Goal: Information Seeking & Learning: Learn about a topic

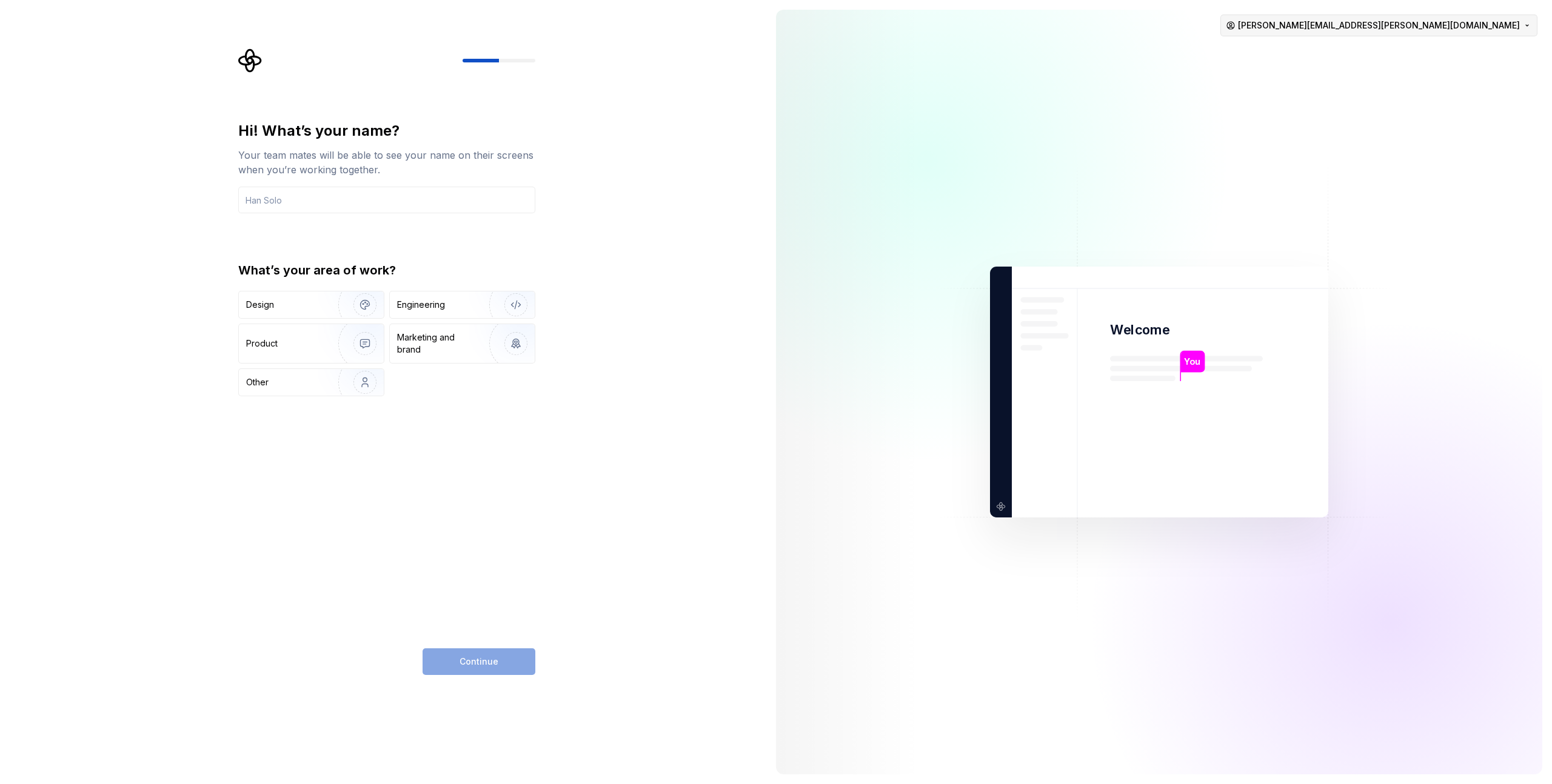
click at [1470, 28] on html "Hi! What’s your name? Your team mates will be able to see your name on their sc…" at bounding box center [776, 392] width 1552 height 784
click at [1204, 76] on html "Hi! What’s your name? Your team mates will be able to see your name on their sc…" at bounding box center [776, 392] width 1552 height 784
click at [319, 199] on input "text" at bounding box center [387, 200] width 297 height 27
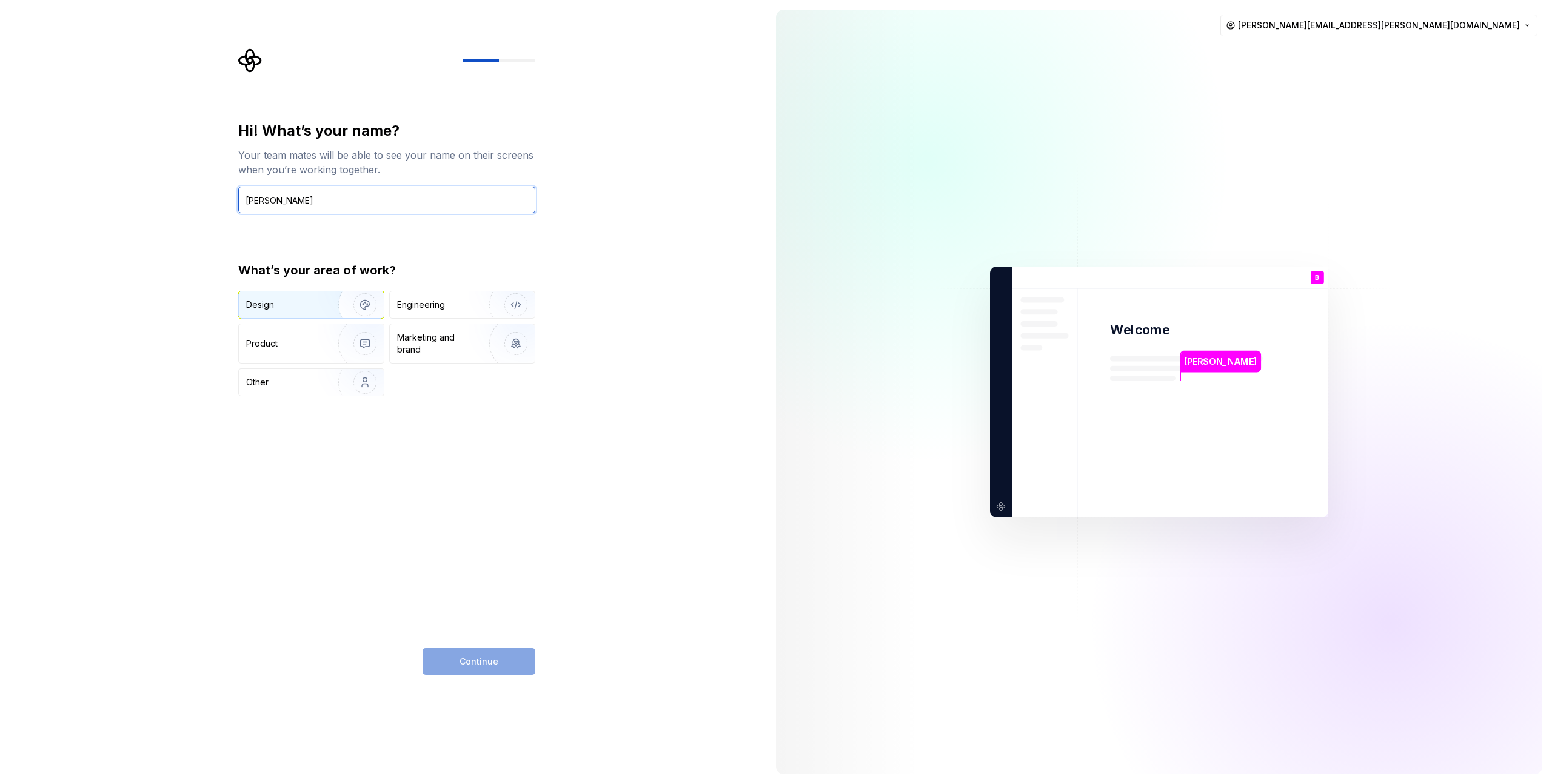
type input "[PERSON_NAME]"
click at [359, 307] on img "button" at bounding box center [356, 305] width 78 height 81
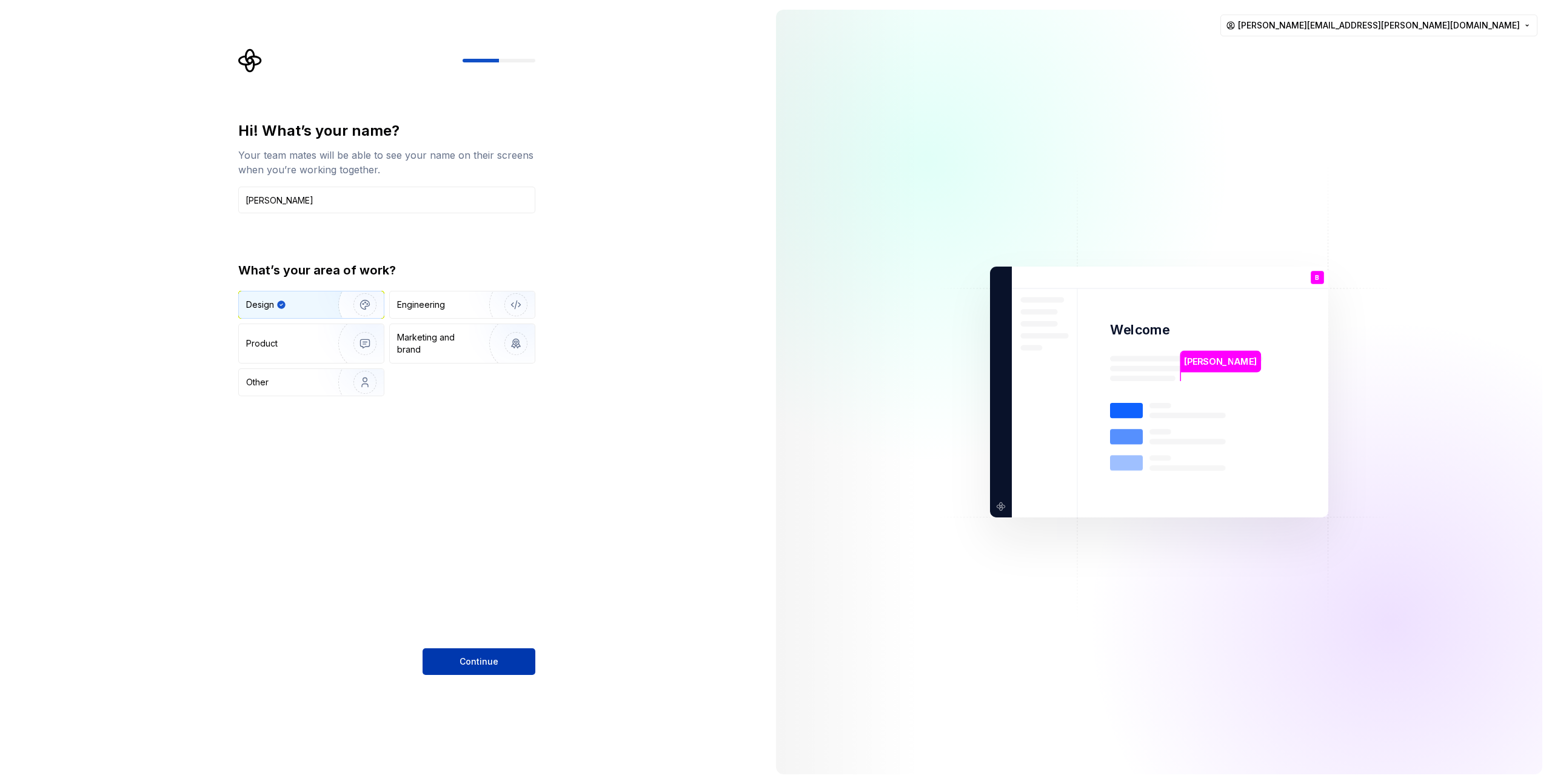
click at [481, 661] on span "Continue" at bounding box center [479, 662] width 38 height 12
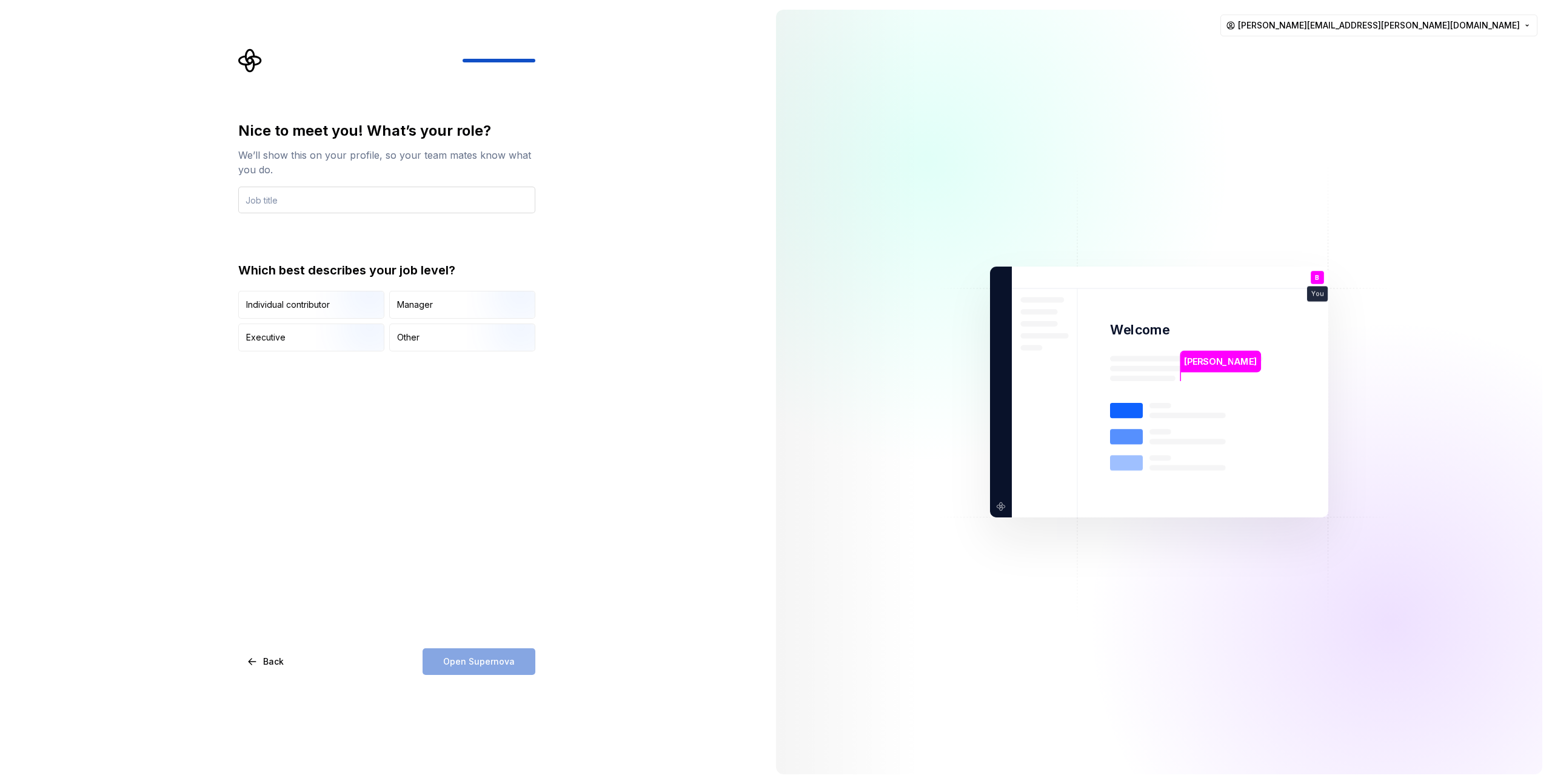
click at [369, 204] on input "text" at bounding box center [387, 200] width 297 height 27
type input "Visual Storytelling Designer"
drag, startPoint x: 364, startPoint y: 311, endPoint x: 400, endPoint y: 346, distance: 50.2
click at [364, 311] on img "button" at bounding box center [354, 320] width 78 height 81
click at [478, 673] on button "Open Supernova" at bounding box center [479, 661] width 113 height 27
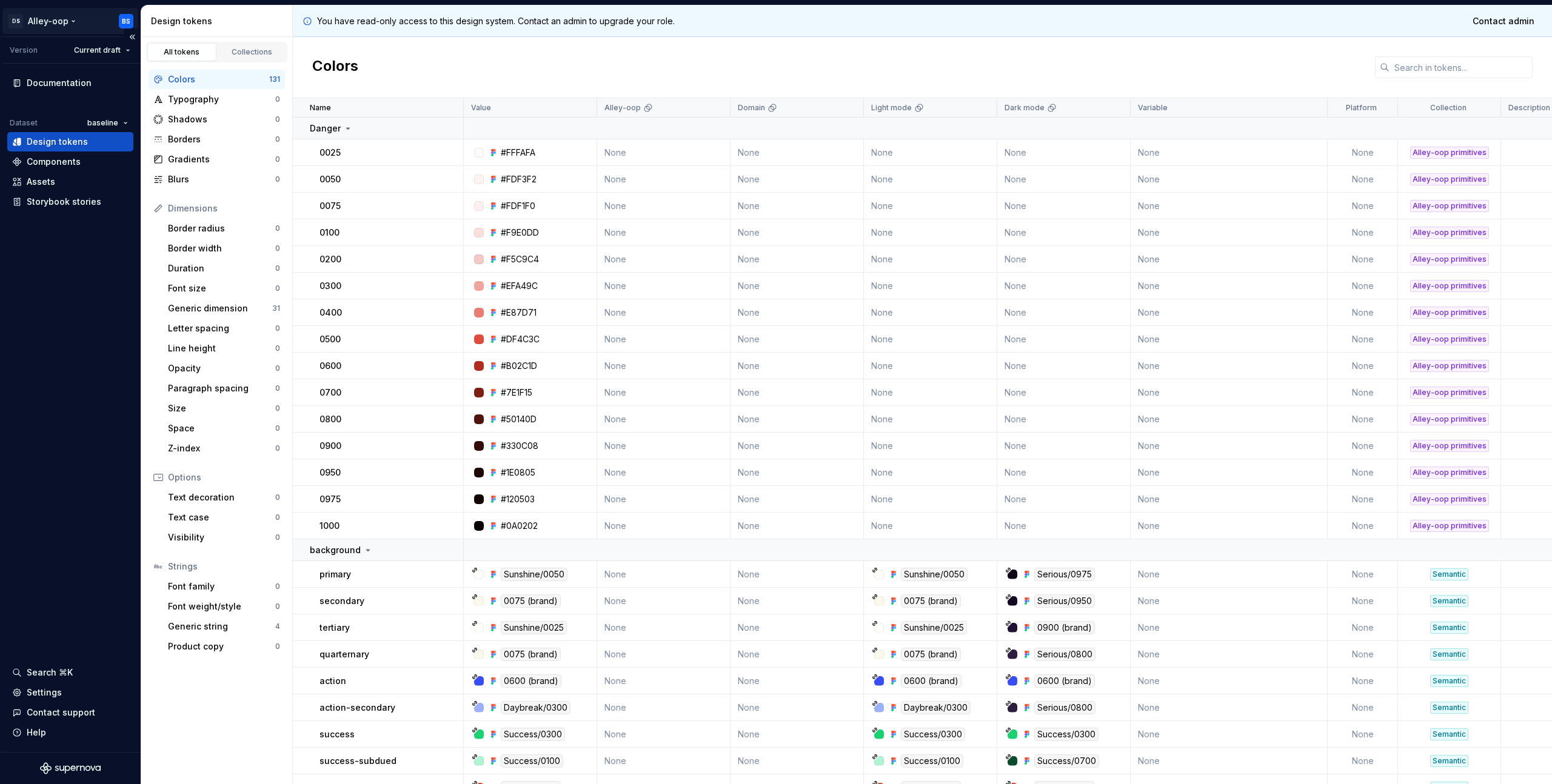
click at [67, 18] on html "[PERSON_NAME]-oop BS Version Current draft Documentation Dataset baseline Desig…" at bounding box center [776, 392] width 1552 height 784
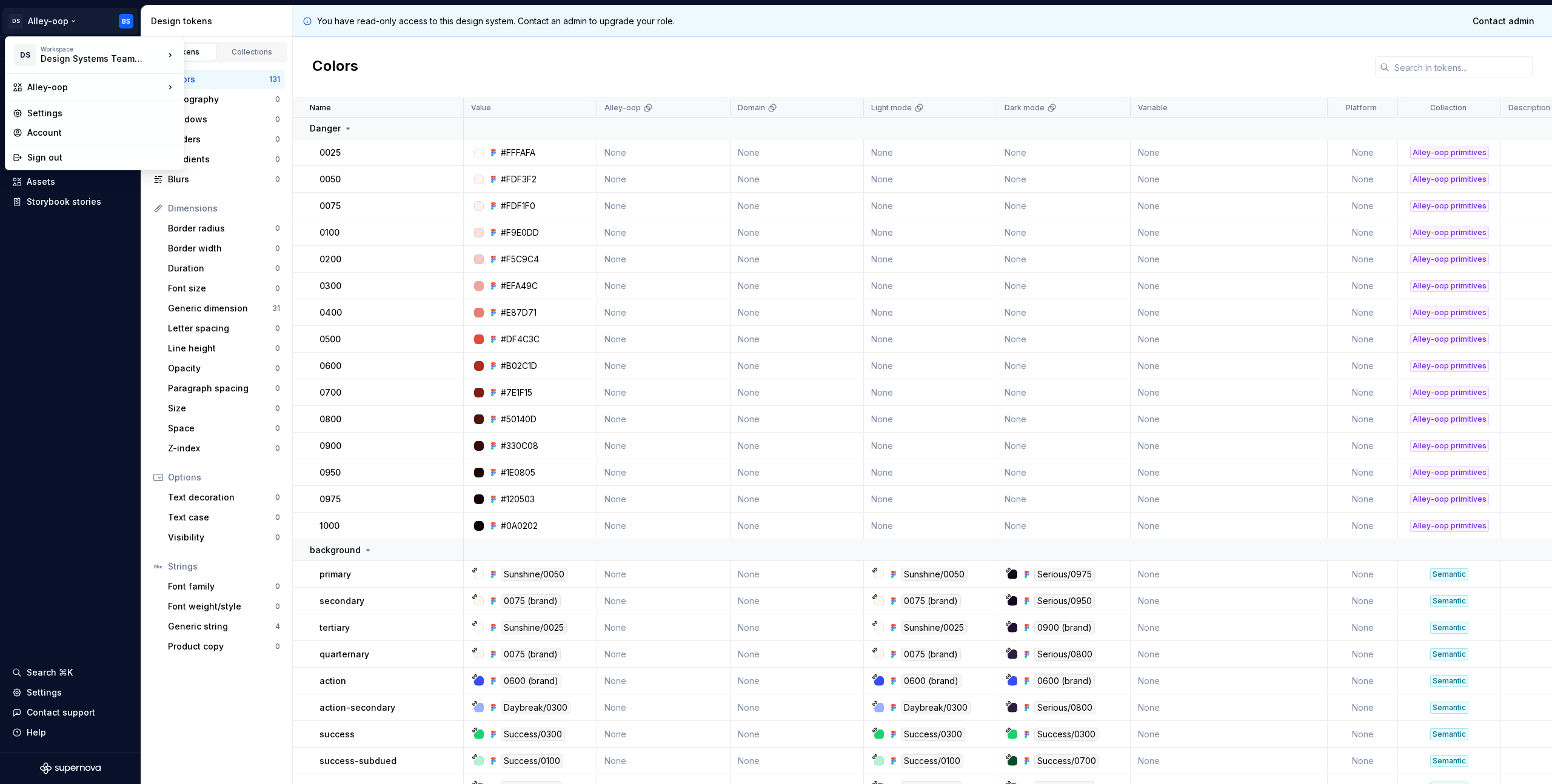
click at [69, 334] on html "[PERSON_NAME]-oop BS Version Current draft Documentation Dataset baseline Desig…" at bounding box center [776, 392] width 1552 height 784
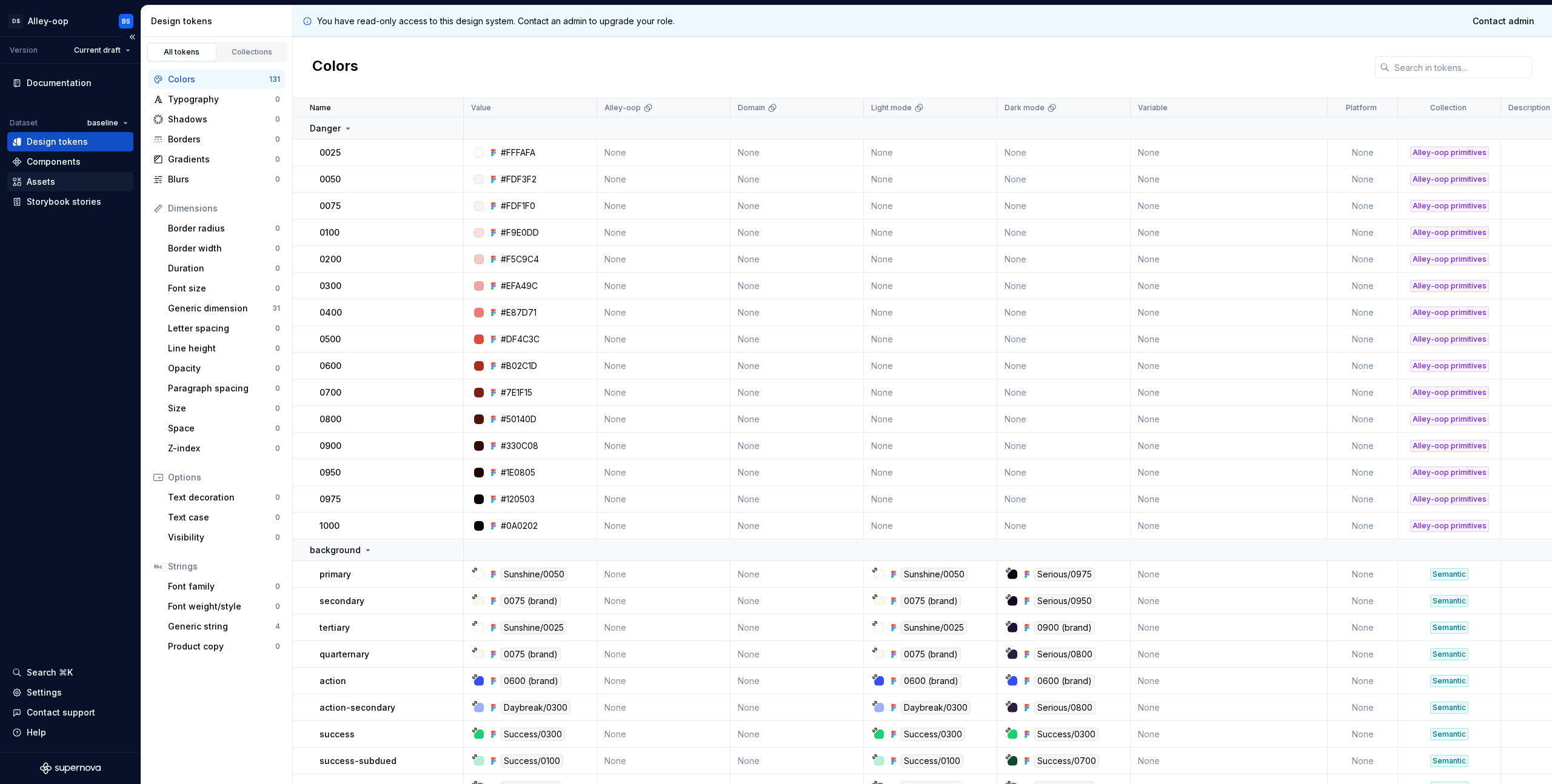
click at [63, 188] on div "Assets" at bounding box center [71, 182] width 126 height 19
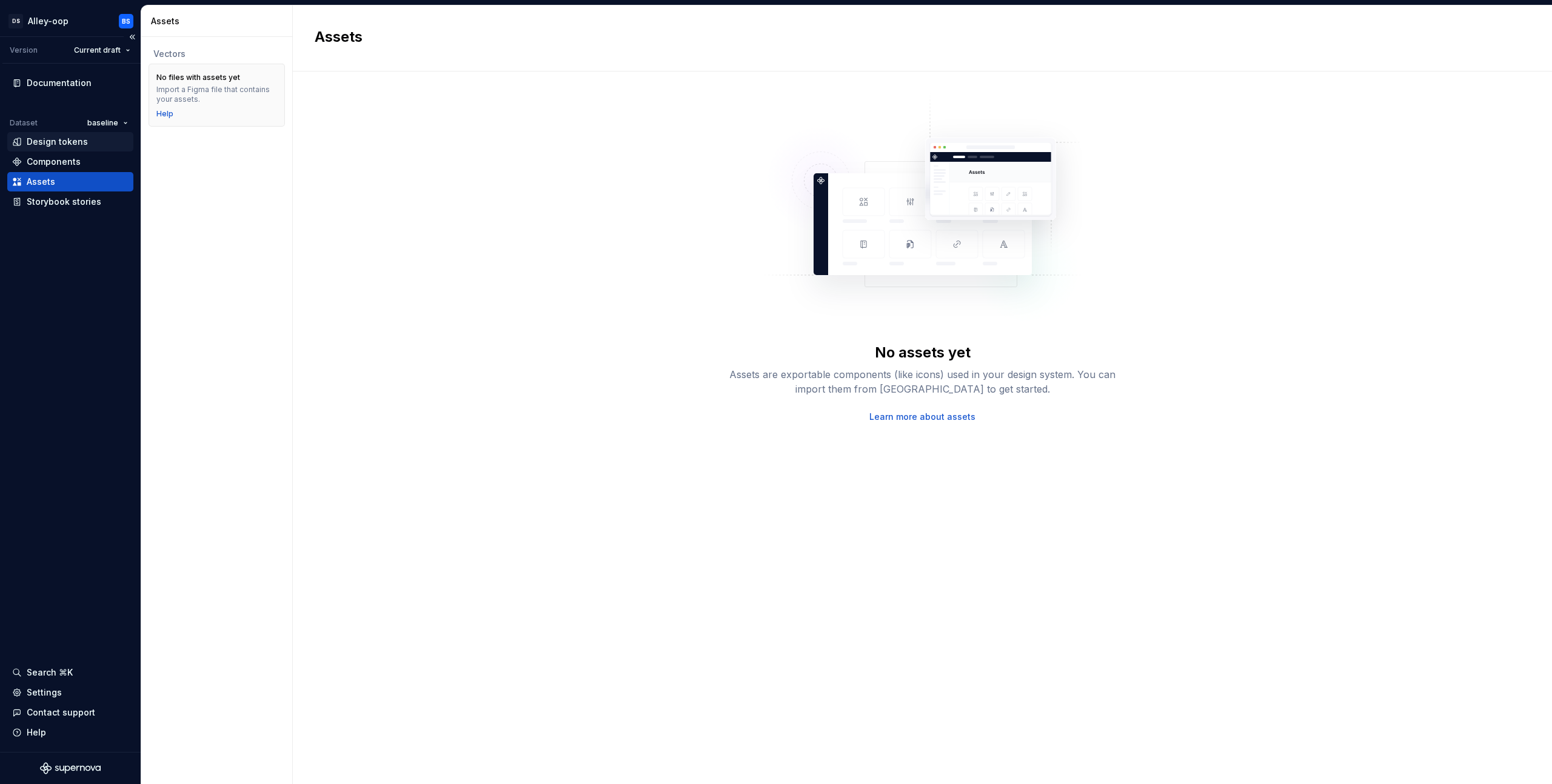
click at [56, 139] on div "Design tokens" at bounding box center [57, 142] width 61 height 12
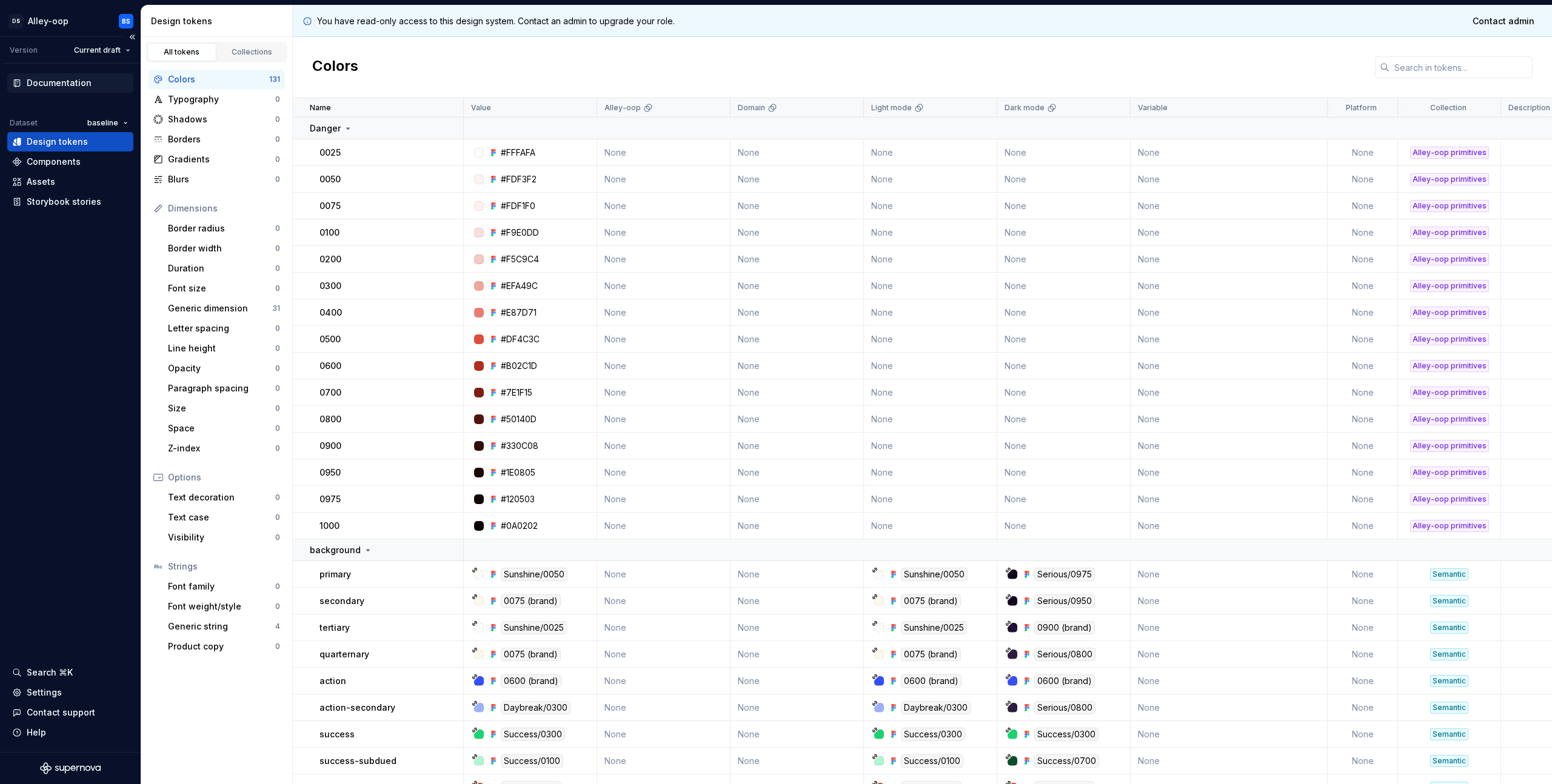
click at [62, 80] on div "Documentation" at bounding box center [59, 83] width 65 height 12
